Goal: Complete application form: Complete application form

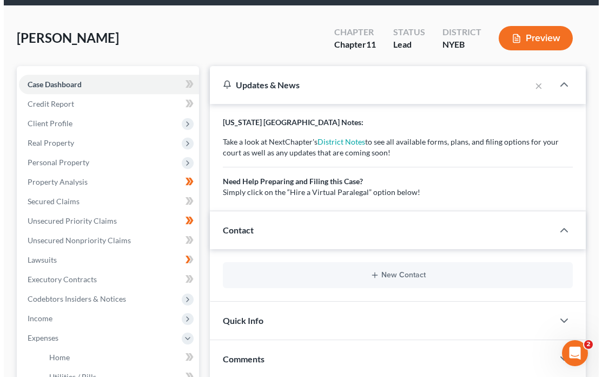
scroll to position [39, 0]
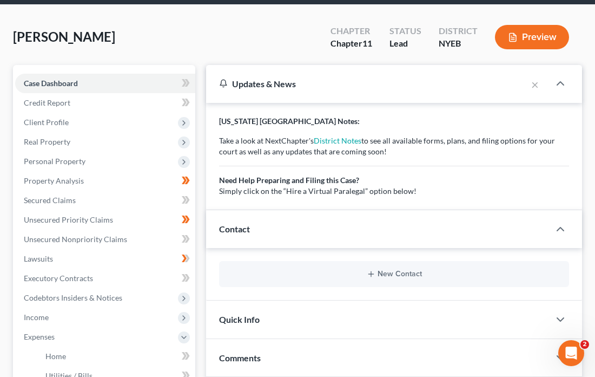
click at [407, 254] on div "New Contact" at bounding box center [394, 274] width 376 height 52
click at [538, 31] on button "Preview" at bounding box center [532, 37] width 74 height 24
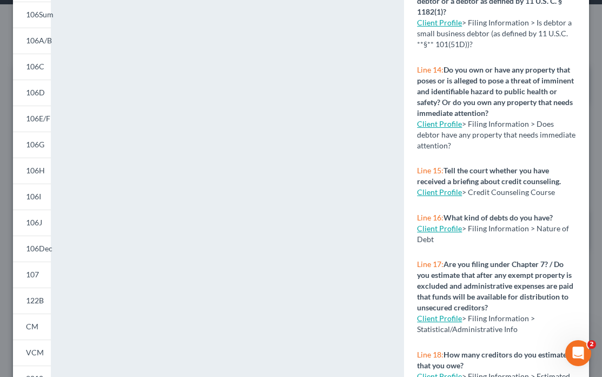
scroll to position [115, 0]
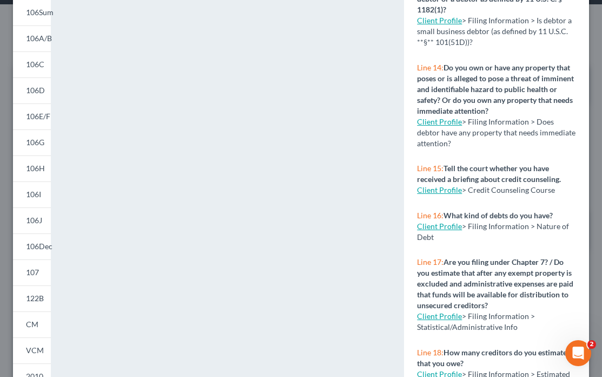
click at [442, 311] on link "Client Profile" at bounding box center [439, 315] width 45 height 9
select select "1"
select select "0"
select select "1"
select select "53"
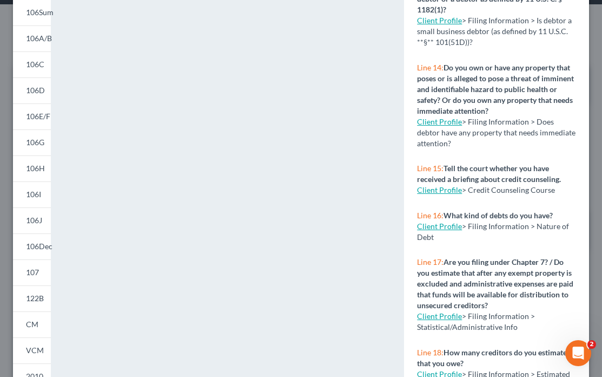
select select "0"
select select "35"
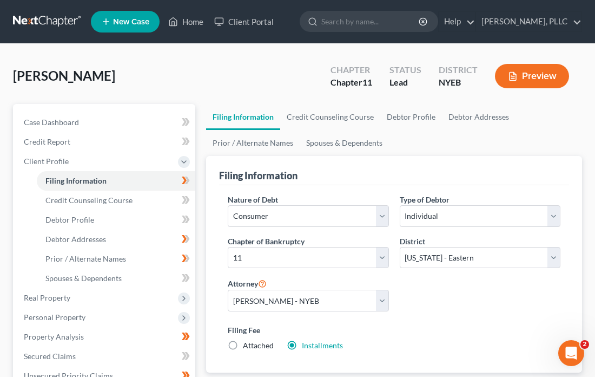
select select "1"
select select "0"
select select "1"
select select "53"
select select "0"
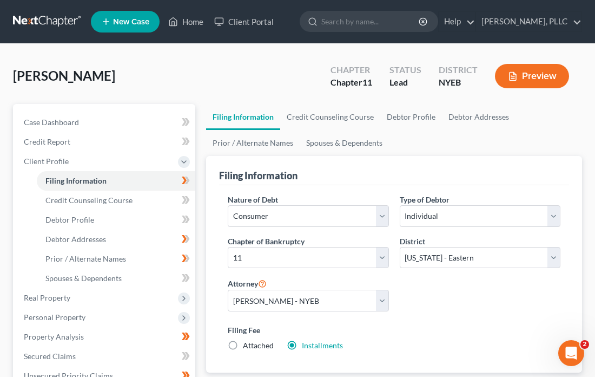
select select "35"
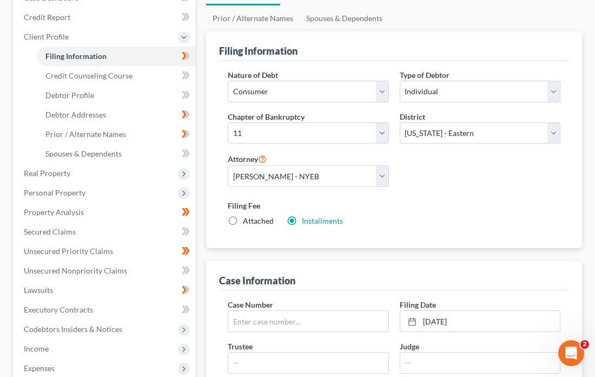
scroll to position [127, 0]
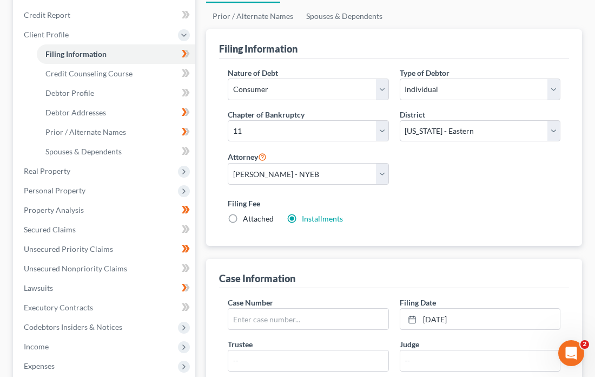
drag, startPoint x: 233, startPoint y: 215, endPoint x: 242, endPoint y: 215, distance: 9.7
click at [243, 215] on label "Attached" at bounding box center [258, 218] width 31 height 11
click at [247, 215] on input "Attached" at bounding box center [250, 216] width 7 height 7
radio input "true"
radio input "false"
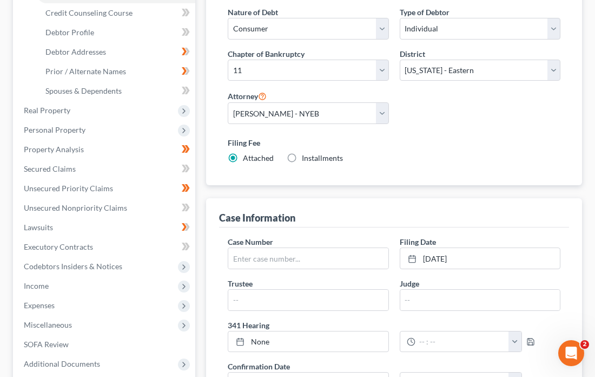
scroll to position [189, 0]
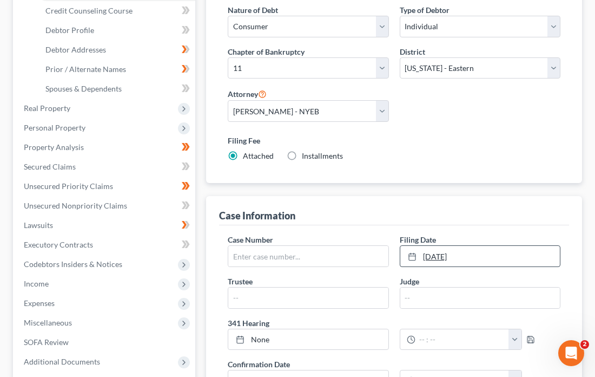
click at [425, 253] on link "[DATE]" at bounding box center [480, 256] width 160 height 21
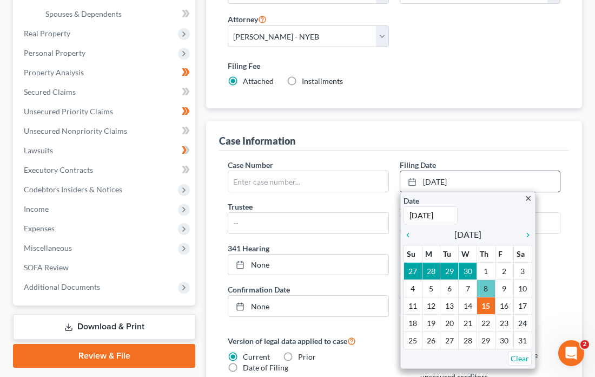
scroll to position [266, 0]
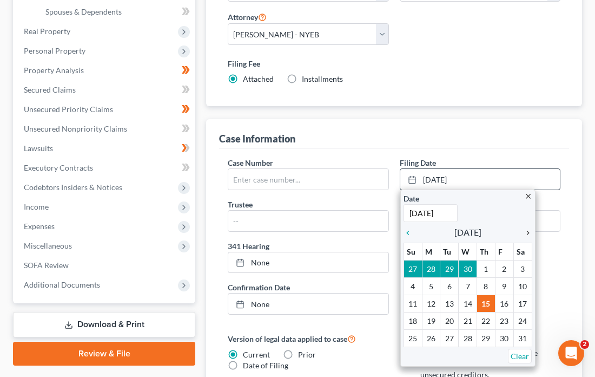
click at [529, 228] on icon "chevron_right" at bounding box center [525, 232] width 14 height 9
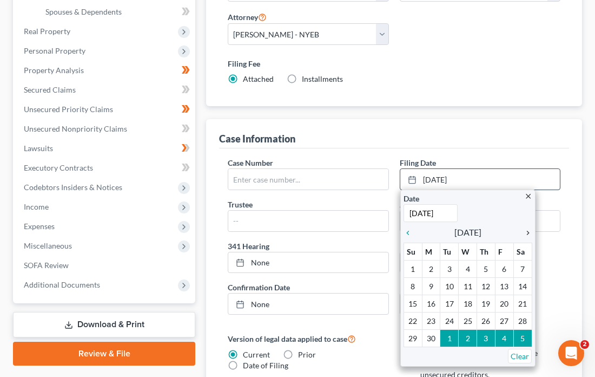
click at [529, 228] on icon "chevron_right" at bounding box center [525, 232] width 14 height 9
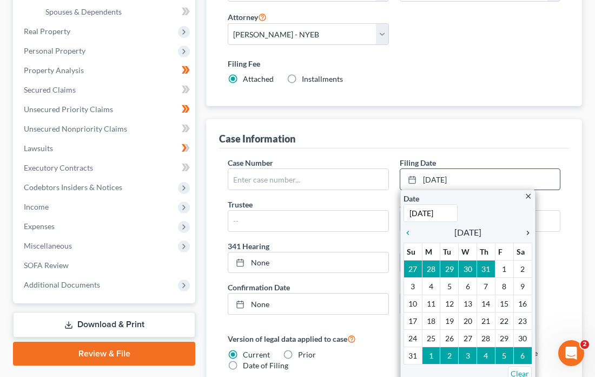
click at [529, 228] on icon "chevron_right" at bounding box center [525, 232] width 14 height 9
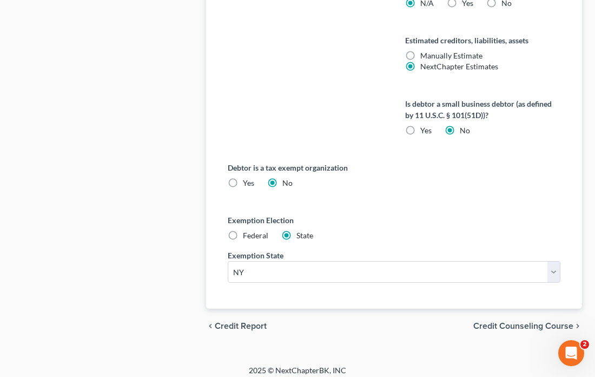
scroll to position [733, 0]
click at [510, 322] on span "Credit Counseling Course" at bounding box center [524, 326] width 100 height 9
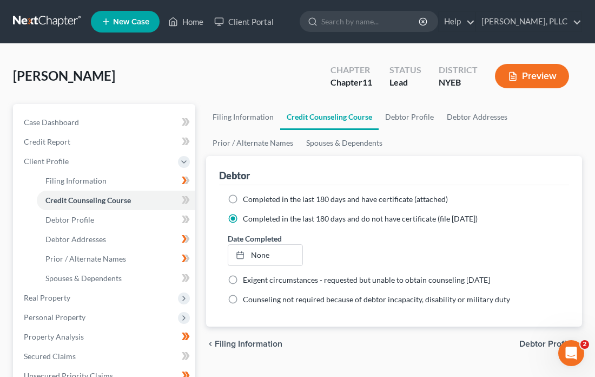
click at [243, 195] on label "Completed in the last 180 days and have certificate (attached)" at bounding box center [345, 199] width 205 height 11
click at [247, 195] on input "Completed in the last 180 days and have certificate (attached)" at bounding box center [250, 197] width 7 height 7
radio input "true"
radio input "false"
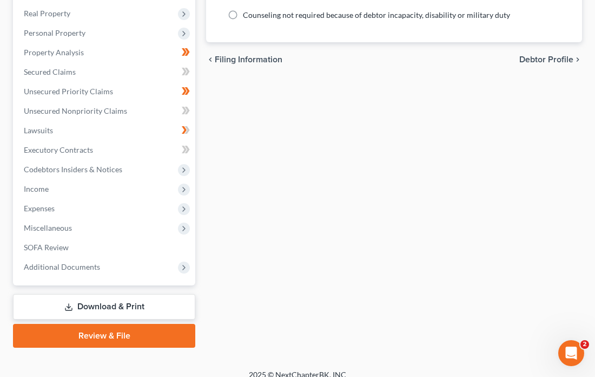
scroll to position [284, 0]
click at [545, 57] on span "Debtor Profile" at bounding box center [547, 60] width 54 height 9
select select "1"
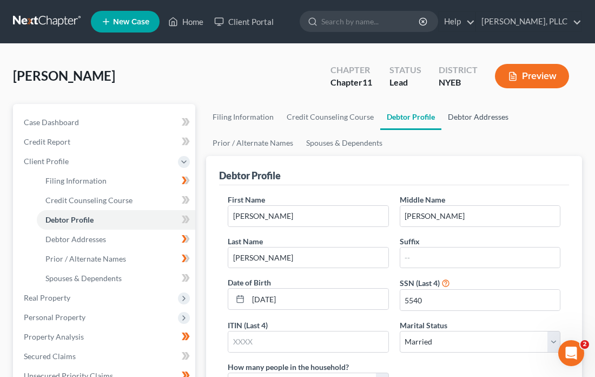
click at [505, 109] on link "Debtor Addresses" at bounding box center [479, 117] width 74 height 26
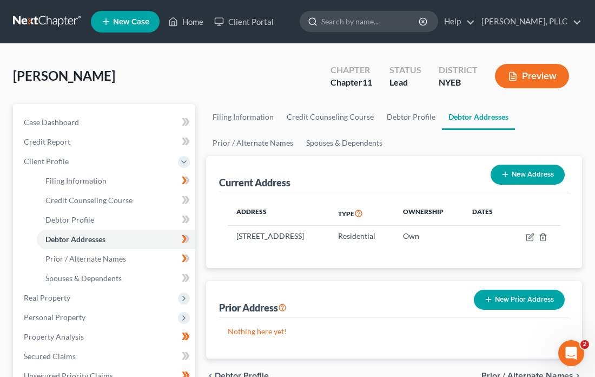
click at [340, 26] on input "search" at bounding box center [370, 21] width 99 height 20
click at [308, 19] on icon at bounding box center [313, 22] width 10 height 10
click at [321, 21] on input "search" at bounding box center [370, 21] width 99 height 20
click at [321, 22] on input "search" at bounding box center [370, 21] width 99 height 20
click at [512, 73] on icon "button" at bounding box center [513, 76] width 10 height 10
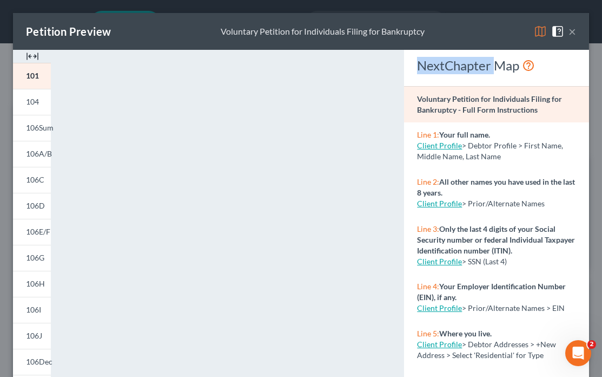
drag, startPoint x: 494, startPoint y: 71, endPoint x: 476, endPoint y: 51, distance: 26.8
click at [476, 51] on div "NextChapter Map" at bounding box center [496, 68] width 185 height 36
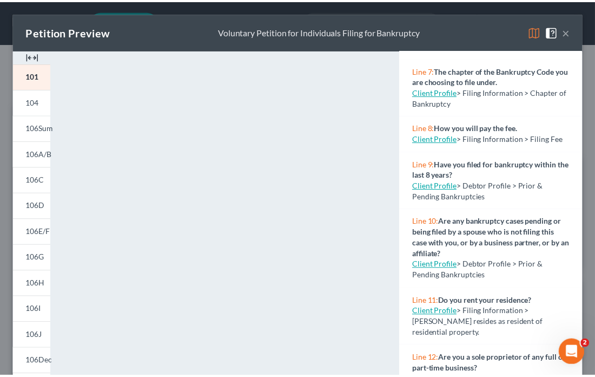
scroll to position [372, 0]
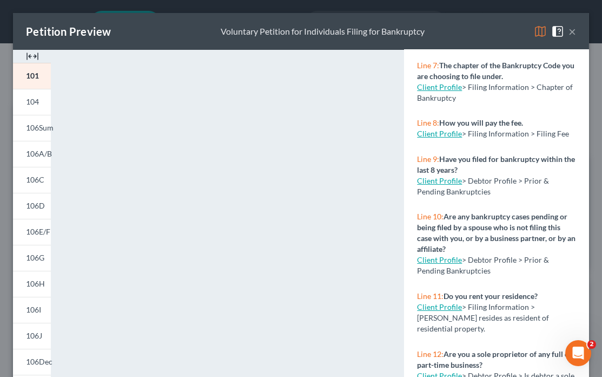
click at [447, 176] on link "Client Profile" at bounding box center [439, 180] width 45 height 9
select select "1"
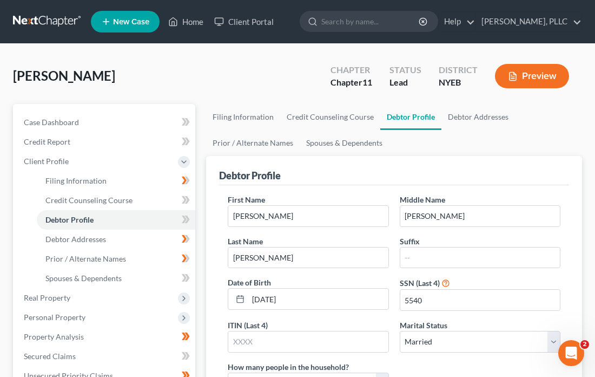
select select "1"
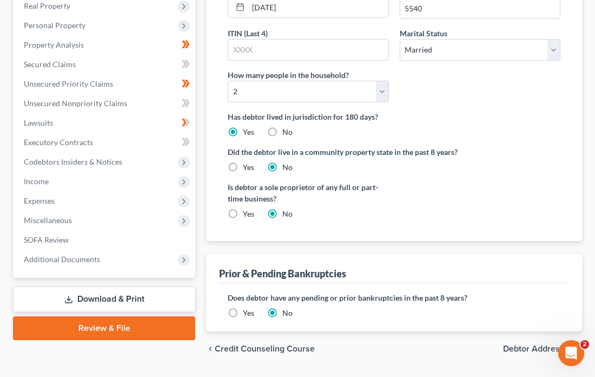
scroll to position [293, 0]
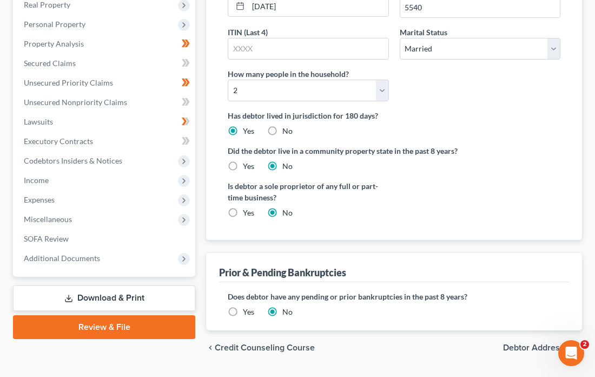
click at [445, 154] on div "Did the debtor live in a community property state in the past 8 years? Yes No" at bounding box center [394, 158] width 333 height 27
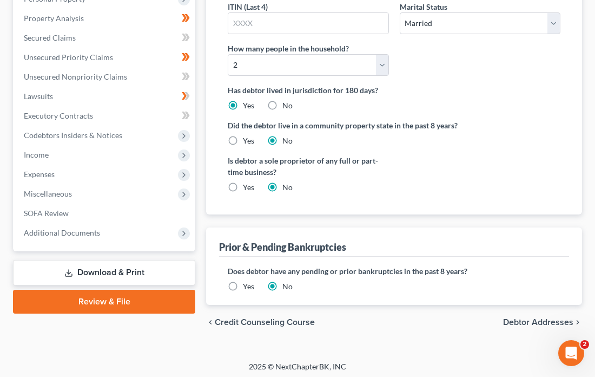
scroll to position [318, 0]
click at [243, 285] on label "Yes" at bounding box center [248, 286] width 11 height 11
click at [247, 285] on input "Yes" at bounding box center [250, 284] width 7 height 7
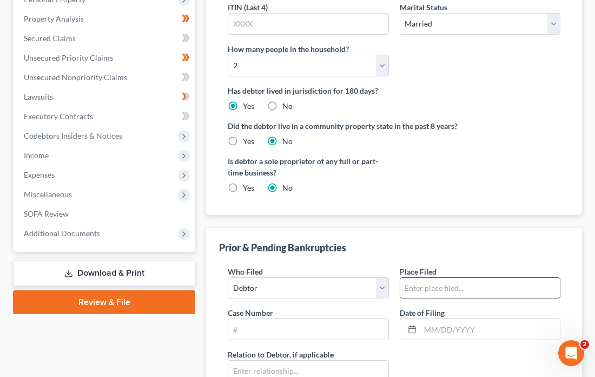
click at [407, 283] on input "text" at bounding box center [480, 288] width 160 height 21
type input "EDNY"
click at [282, 319] on input "text" at bounding box center [308, 329] width 160 height 21
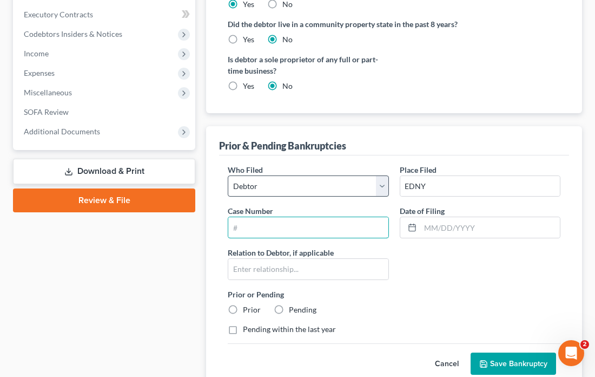
scroll to position [420, 0]
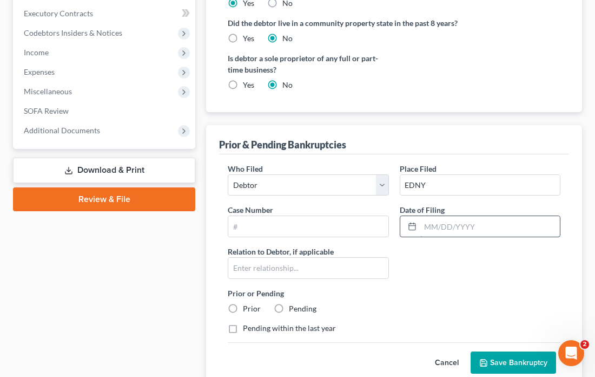
click at [430, 223] on input "text" at bounding box center [490, 226] width 140 height 21
type input "[DATE]"
click at [351, 260] on input "text" at bounding box center [308, 268] width 160 height 21
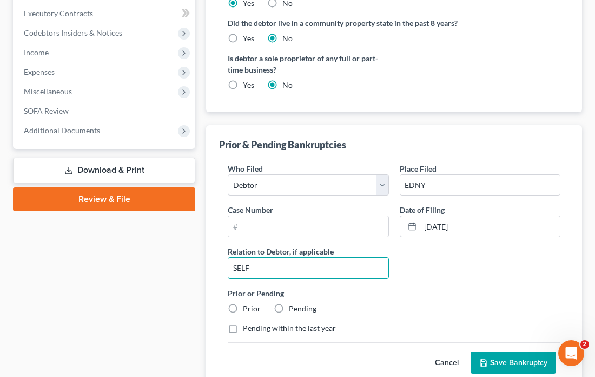
type input "SELF"
click at [328, 298] on div "Prior or Pending Prior Pending" at bounding box center [394, 300] width 344 height 27
click at [243, 303] on label "Prior" at bounding box center [252, 308] width 18 height 11
click at [247, 303] on input "Prior" at bounding box center [250, 306] width 7 height 7
radio input "true"
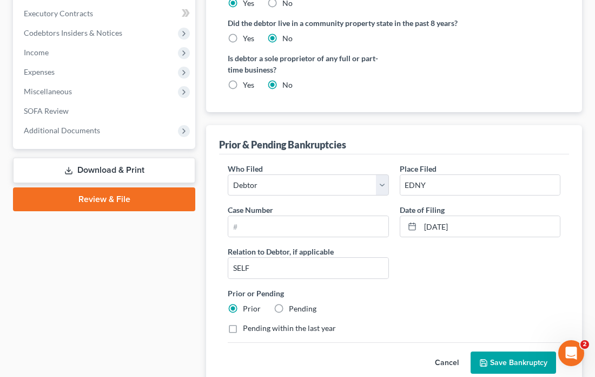
click at [243, 323] on label "Pending within the last year" at bounding box center [289, 328] width 93 height 11
click at [247, 323] on input "Pending within the last year" at bounding box center [250, 326] width 7 height 7
checkbox input "true"
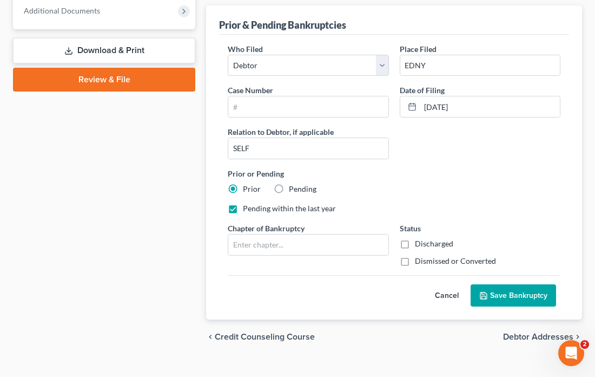
scroll to position [541, 0]
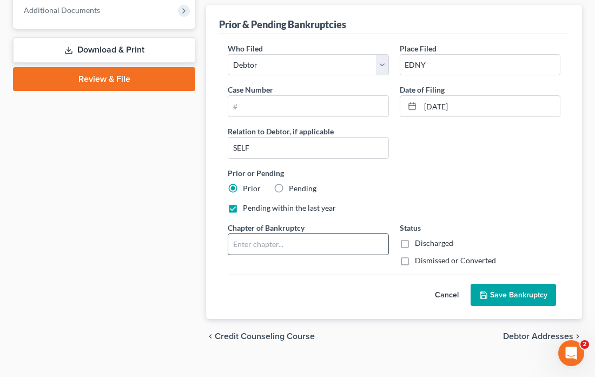
click at [314, 245] on input "text" at bounding box center [308, 244] width 160 height 21
type input "13"
click at [415, 255] on label "Dismissed or Converted" at bounding box center [455, 260] width 81 height 11
click at [419, 255] on input "Dismissed or Converted" at bounding box center [422, 258] width 7 height 7
checkbox input "true"
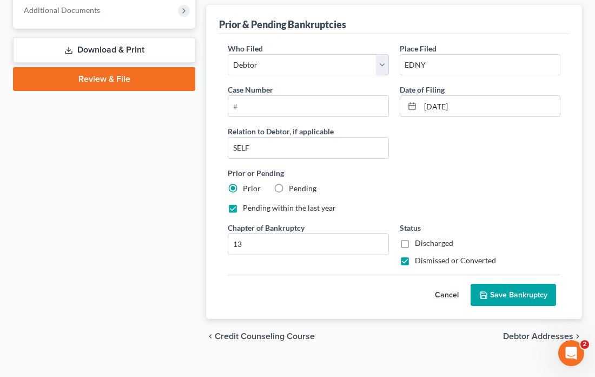
click at [498, 286] on button "Save Bankruptcy" at bounding box center [514, 295] width 86 height 23
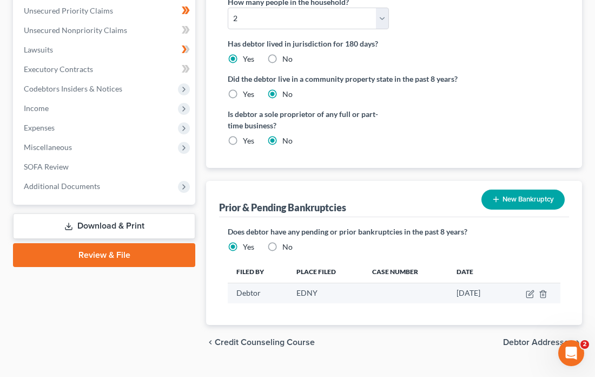
scroll to position [365, 0]
